Goal: Contribute content: Add original content to the website for others to see

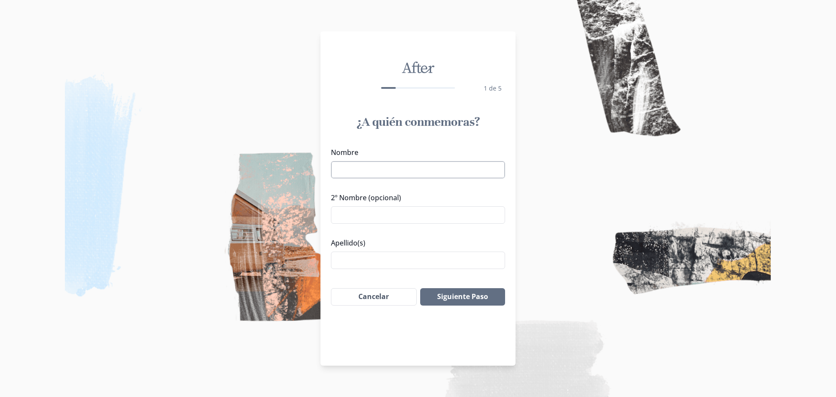
click at [393, 171] on input "Nombre" at bounding box center [418, 169] width 174 height 17
type input "[PERSON_NAME]"
click at [363, 257] on input "Apellido(s)" at bounding box center [418, 260] width 174 height 17
type input "[PERSON_NAME]"
click at [463, 296] on button "Siguiente Paso" at bounding box center [462, 296] width 85 height 17
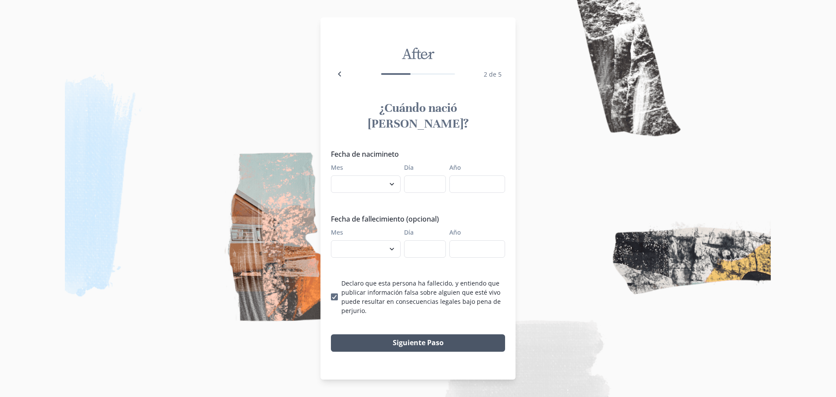
click at [395, 334] on button "Siguiente Paso" at bounding box center [418, 342] width 174 height 17
click at [256, 94] on img at bounding box center [418, 198] width 836 height 397
